Goal: Navigation & Orientation: Find specific page/section

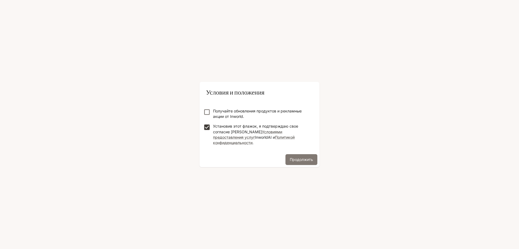
click at [314, 154] on button "Продолжить" at bounding box center [302, 159] width 32 height 11
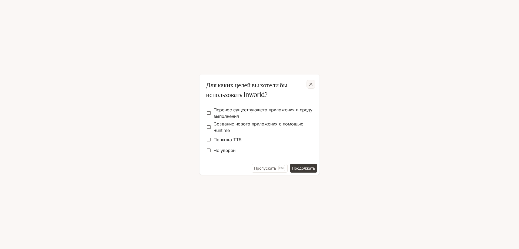
click at [312, 80] on div "button" at bounding box center [311, 84] width 9 height 9
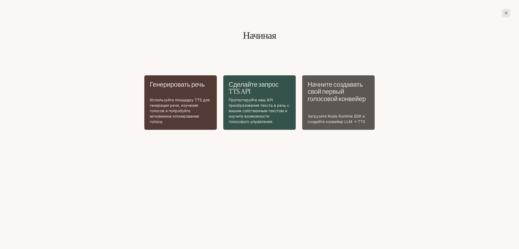
click at [192, 146] on div "Генерировать речь Используйте площадку TTS для генерации речи, изучения голосов…" at bounding box center [259, 123] width 511 height 149
click at [506, 14] on icon "button" at bounding box center [506, 12] width 5 height 5
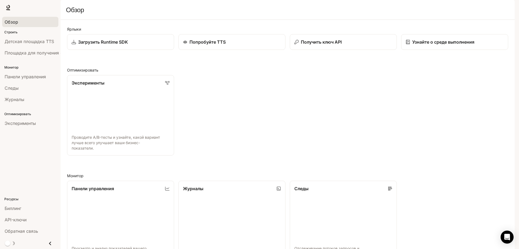
click at [14, 18] on link "Обзор" at bounding box center [30, 22] width 56 height 10
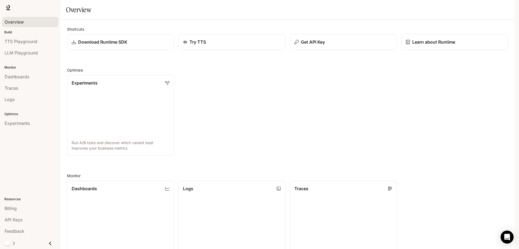
click at [311, 100] on div "Experiments Run A/B tests and discover which variant best improves your busines…" at bounding box center [286, 113] width 446 height 85
click at [105, 133] on link "Experiments Run A/B tests and discover which variant best improves your busines…" at bounding box center [121, 115] width 108 height 81
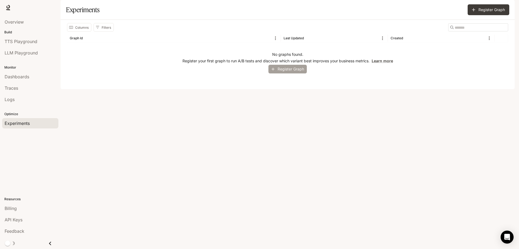
click at [296, 74] on button "Register Graph" at bounding box center [288, 69] width 38 height 9
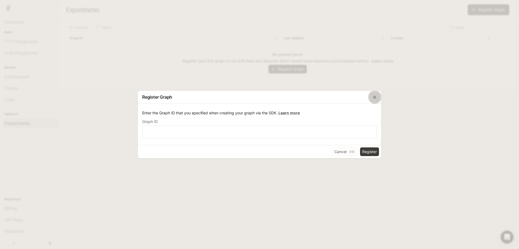
click at [375, 98] on icon "button" at bounding box center [374, 96] width 3 height 3
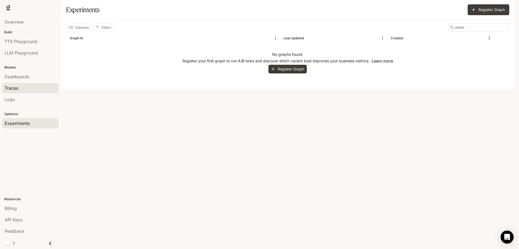
click at [12, 88] on span "Traces" at bounding box center [12, 88] width 14 height 6
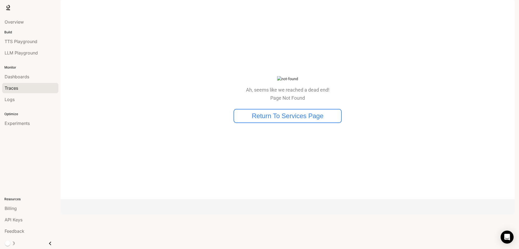
click at [18, 76] on span "Dashboards" at bounding box center [17, 76] width 25 height 6
